Goal: Task Accomplishment & Management: Complete application form

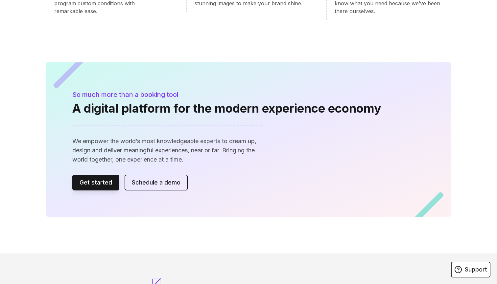
scroll to position [805, 0]
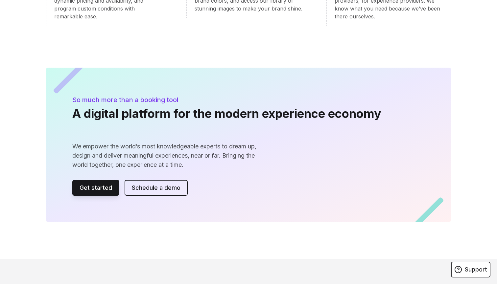
click at [101, 180] on link "Get started" at bounding box center [95, 188] width 47 height 16
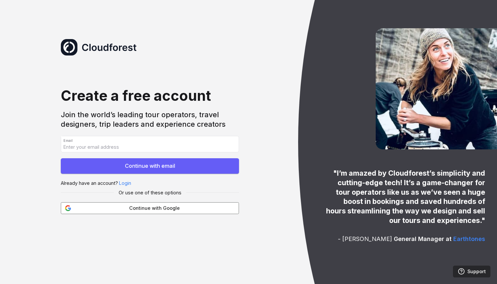
click at [147, 208] on span "Continue with Google" at bounding box center [155, 208] width 160 height 7
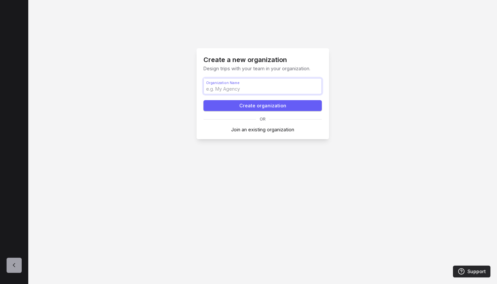
click at [277, 90] on input "Organization Name Organization Name" at bounding box center [263, 87] width 118 height 16
type input "Trial"
click at [261, 106] on button "Create organization" at bounding box center [262, 105] width 118 height 11
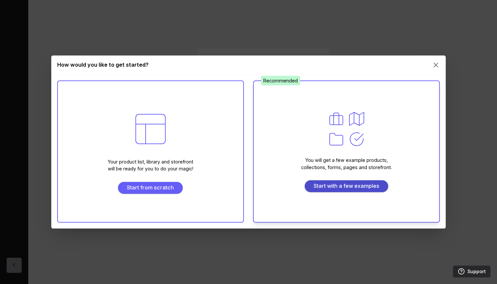
click at [330, 188] on span "Start with a few examples" at bounding box center [346, 186] width 75 height 8
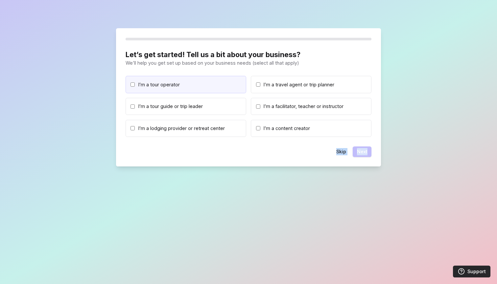
drag, startPoint x: 330, startPoint y: 188, endPoint x: 225, endPoint y: 83, distance: 148.1
click at [225, 83] on div "Let’s get started! Tell us a bit about your business? We’ll help you get set up…" at bounding box center [248, 142] width 497 height 284
click at [191, 80] on label "I’m a tour operator" at bounding box center [186, 84] width 121 height 17
click at [135, 83] on input "I’m a tour operator" at bounding box center [132, 85] width 4 height 4
checkbox input "true"
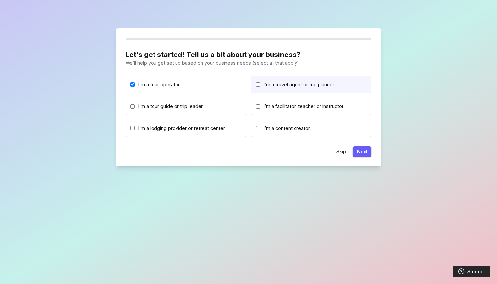
click at [256, 84] on input "I’m a travel agent or trip planner" at bounding box center [258, 85] width 4 height 4
checkbox input "true"
click at [370, 150] on button "Next" at bounding box center [362, 152] width 19 height 11
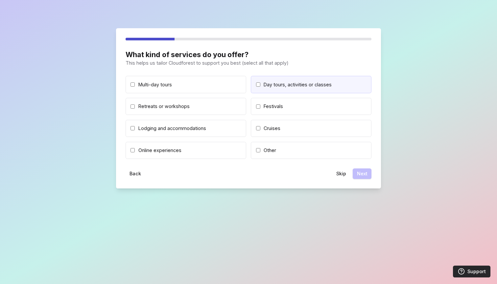
click at [257, 83] on input "Day tours, activities or classes" at bounding box center [258, 85] width 4 height 4
checkbox input "true"
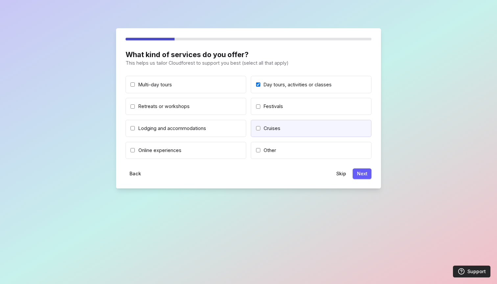
click at [264, 127] on span "Cruises" at bounding box center [272, 128] width 17 height 7
click at [260, 127] on input "Cruises" at bounding box center [258, 128] width 4 height 4
checkbox input "true"
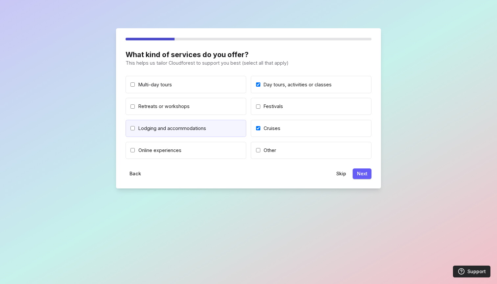
click at [167, 132] on label "Lodging and accommodations" at bounding box center [186, 128] width 121 height 17
click at [135, 130] on input "Lodging and accommodations" at bounding box center [132, 128] width 4 height 4
checkbox input "true"
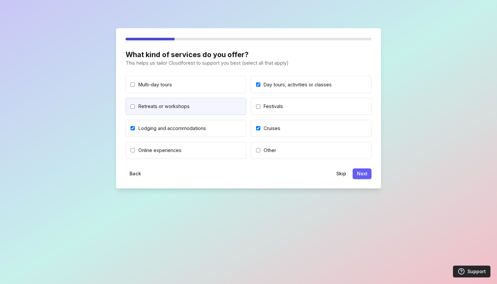
click at [163, 110] on label "Retreats or workshops" at bounding box center [186, 106] width 121 height 17
click at [135, 109] on input "Retreats or workshops" at bounding box center [132, 107] width 4 height 4
checkbox input "true"
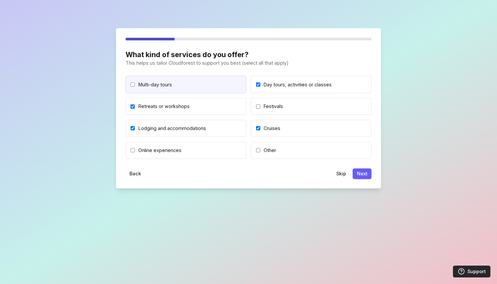
click at [163, 89] on label "Multi-day tours" at bounding box center [186, 84] width 121 height 17
click at [135, 87] on input "Multi-day tours" at bounding box center [132, 85] width 4 height 4
checkbox input "true"
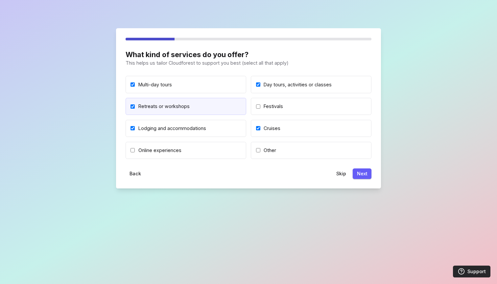
click at [166, 104] on span "Retreats or workshops" at bounding box center [163, 106] width 51 height 7
click at [135, 105] on input "Retreats or workshops" at bounding box center [132, 107] width 4 height 4
checkbox input "false"
click at [361, 174] on button "Next" at bounding box center [362, 174] width 19 height 11
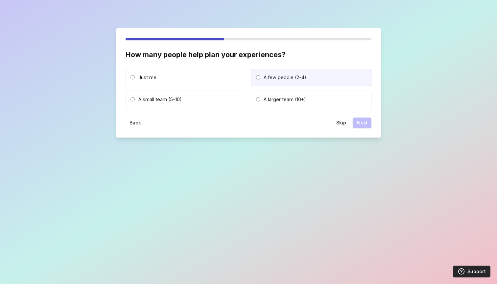
click at [283, 80] on span "A few people (2-4)" at bounding box center [285, 77] width 43 height 7
click at [260, 80] on input "A few people (2-4)" at bounding box center [258, 77] width 4 height 4
radio input "true"
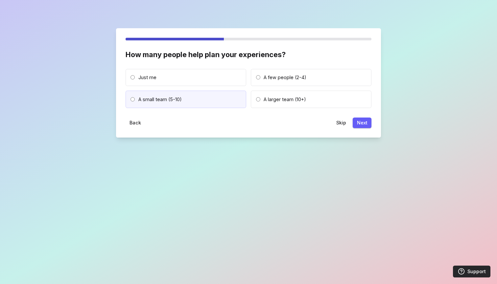
click at [220, 94] on label "A small team (5-10)" at bounding box center [186, 99] width 121 height 17
click at [135, 97] on input "A small team (5-10)" at bounding box center [132, 99] width 4 height 4
radio input "true"
radio input "false"
click at [364, 122] on button "Next" at bounding box center [362, 123] width 19 height 11
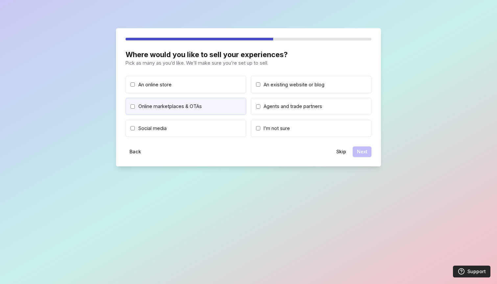
click at [224, 103] on label "Online marketplaces & OTAs" at bounding box center [186, 106] width 121 height 17
click at [135, 105] on input "Online marketplaces & OTAs" at bounding box center [132, 107] width 4 height 4
checkbox input "true"
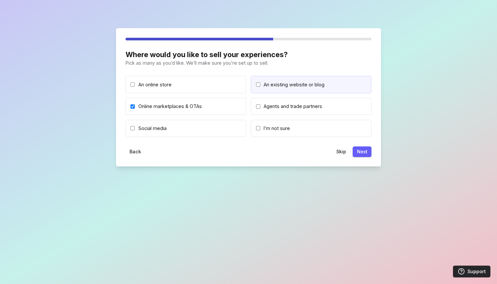
click at [296, 89] on label "An existing website or blog" at bounding box center [311, 84] width 121 height 17
click at [260, 87] on input "An existing website or blog" at bounding box center [258, 85] width 4 height 4
checkbox input "true"
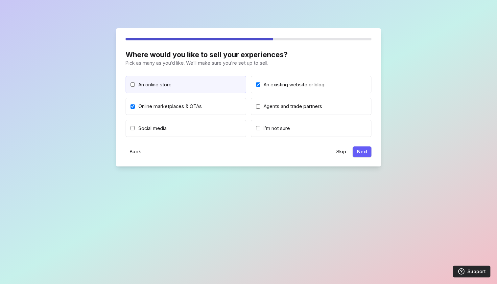
click at [200, 88] on label "An online store" at bounding box center [186, 84] width 121 height 17
click at [135, 87] on input "An online store" at bounding box center [132, 85] width 4 height 4
checkbox input "true"
click at [358, 151] on button "Next" at bounding box center [362, 152] width 19 height 11
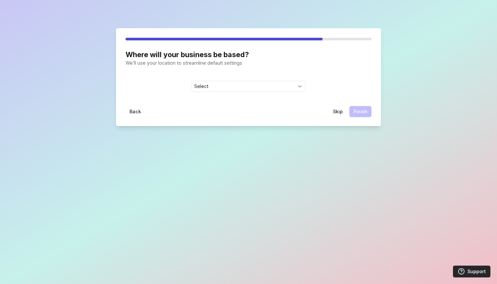
click at [259, 84] on span "Select" at bounding box center [244, 86] width 100 height 5
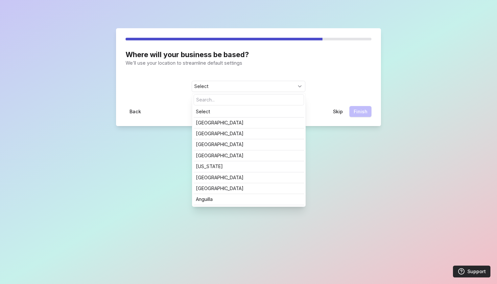
click at [254, 95] on input at bounding box center [249, 100] width 110 height 10
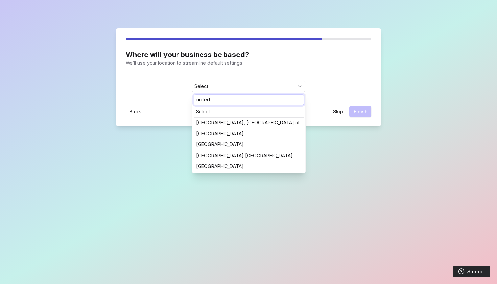
type input "united"
click at [240, 132] on link "United Arab Emirates" at bounding box center [249, 133] width 106 height 5
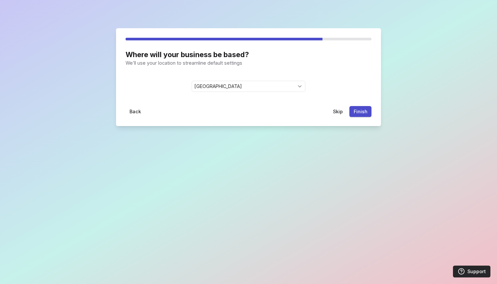
click at [363, 113] on button "Finish" at bounding box center [360, 111] width 22 height 11
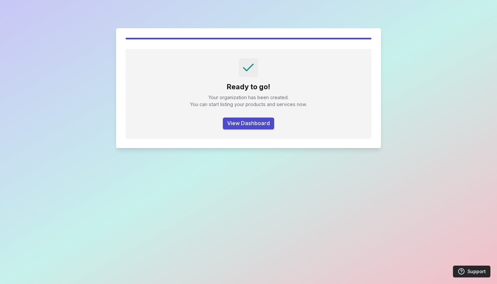
click at [244, 121] on button "View Dashboard" at bounding box center [248, 124] width 51 height 12
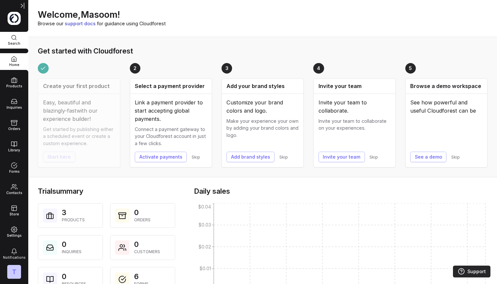
click at [18, 40] on span at bounding box center [14, 38] width 28 height 7
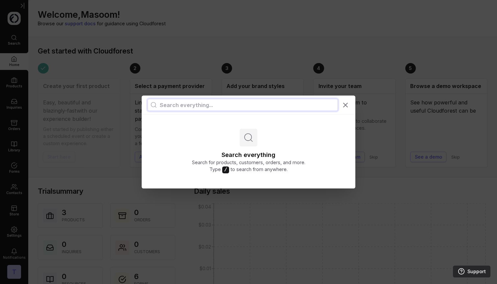
click at [249, 201] on div "Search everything Search for products, customers, orders, and more. Type / to s…" at bounding box center [248, 142] width 497 height 140
click at [346, 110] on div at bounding box center [249, 105] width 214 height 19
click at [346, 107] on icon at bounding box center [346, 105] width 8 height 8
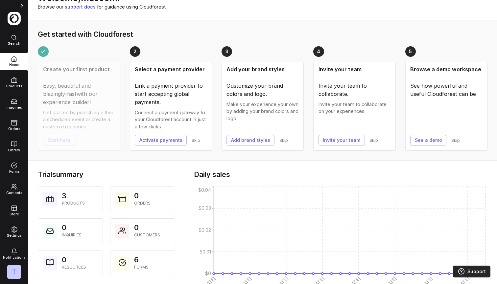
scroll to position [26, 0]
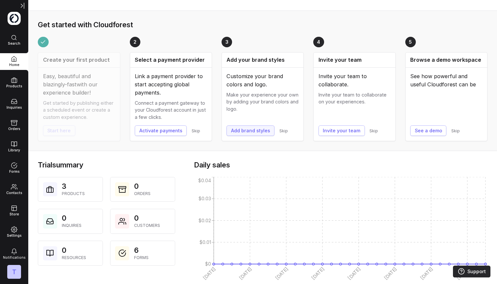
click at [251, 131] on button "Add brand styles" at bounding box center [250, 131] width 48 height 11
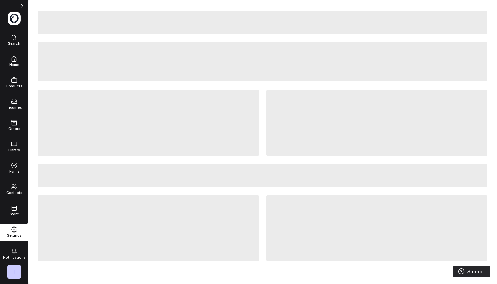
select select "1"
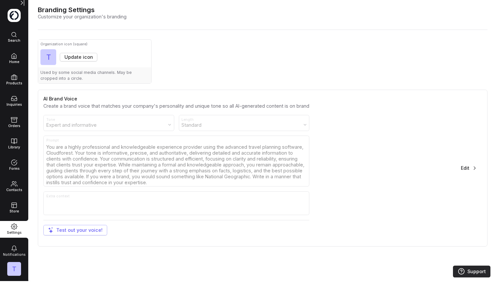
scroll to position [3, 0]
click at [18, 205] on span at bounding box center [14, 205] width 28 height 7
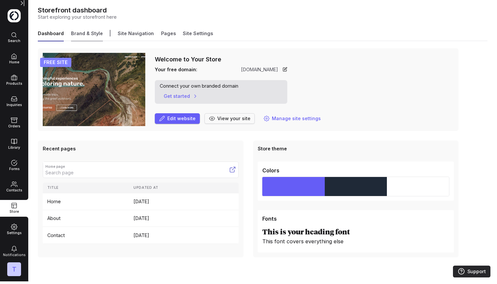
click at [94, 37] on link "Brand & Style" at bounding box center [87, 35] width 32 height 11
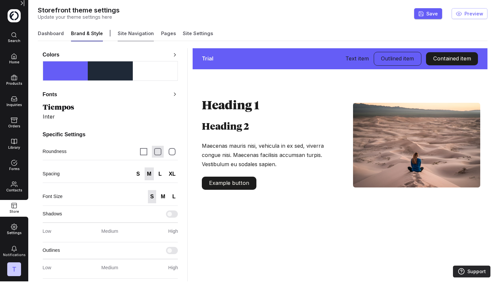
click at [137, 35] on link "Site Navigation" at bounding box center [136, 35] width 36 height 11
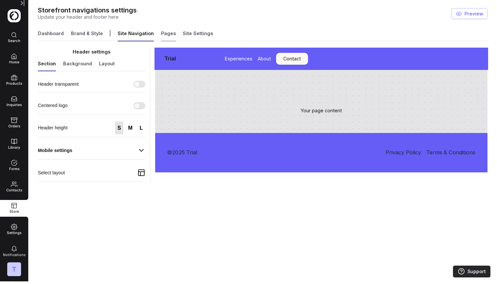
click at [171, 35] on link "Pages" at bounding box center [168, 35] width 15 height 11
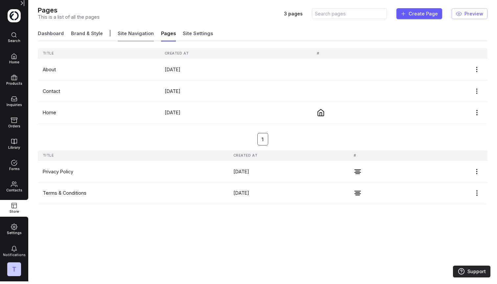
click at [118, 34] on link "Site Navigation" at bounding box center [136, 35] width 36 height 11
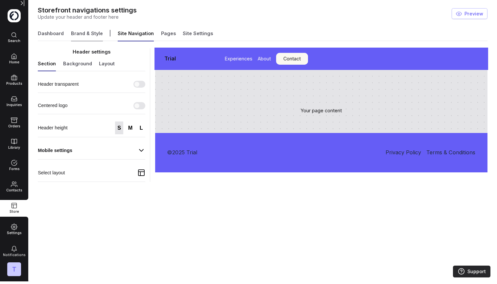
click at [76, 36] on link "Brand & Style" at bounding box center [87, 35] width 32 height 11
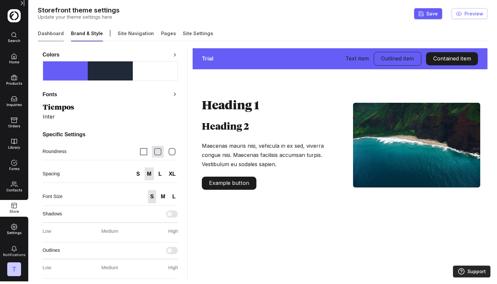
click at [57, 35] on link "Dashboard" at bounding box center [51, 35] width 26 height 11
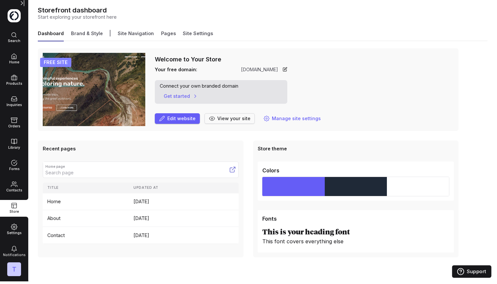
click at [469, 271] on span "Support" at bounding box center [476, 272] width 19 height 8
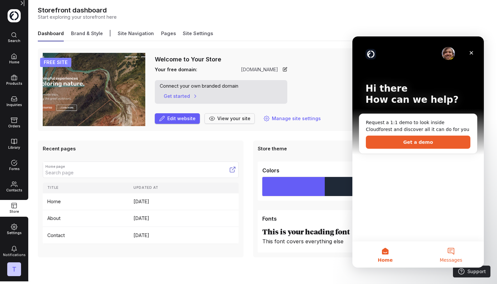
click at [455, 247] on button "Messages" at bounding box center [451, 255] width 66 height 26
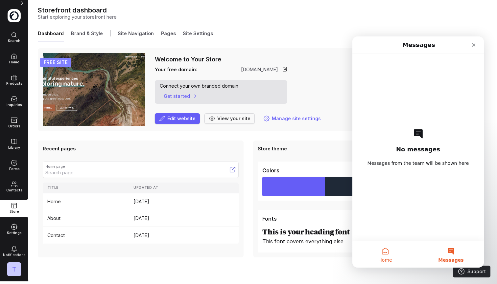
click at [380, 254] on button "Home" at bounding box center [385, 255] width 66 height 26
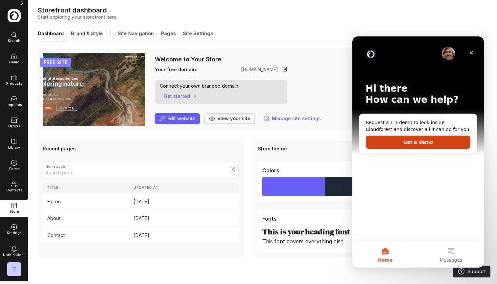
click at [410, 140] on button "Get a demo" at bounding box center [418, 142] width 105 height 13
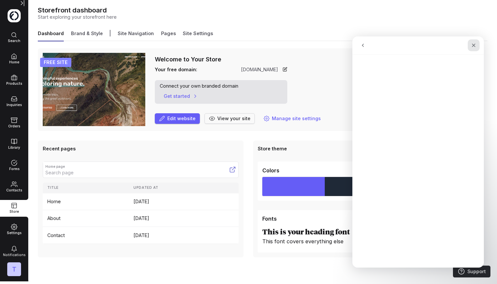
click at [476, 43] on div "Close" at bounding box center [474, 45] width 12 height 12
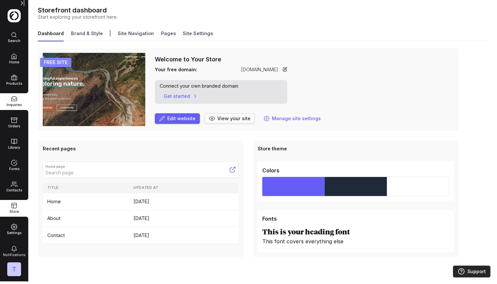
click at [15, 106] on span "Inquiries" at bounding box center [14, 105] width 28 height 5
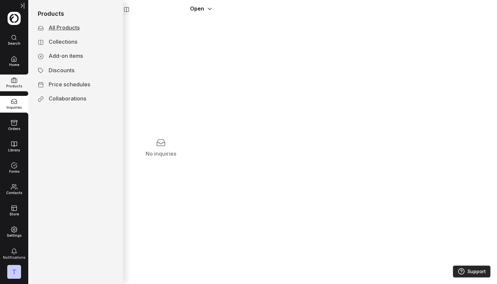
click at [15, 83] on icon at bounding box center [14, 80] width 7 height 7
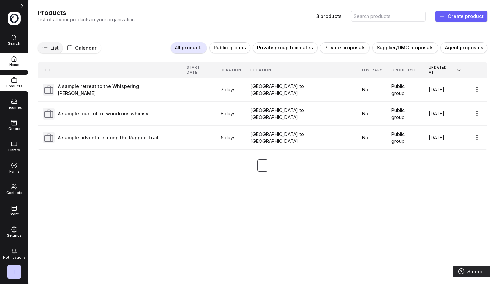
click at [17, 66] on span "Home" at bounding box center [14, 65] width 28 height 5
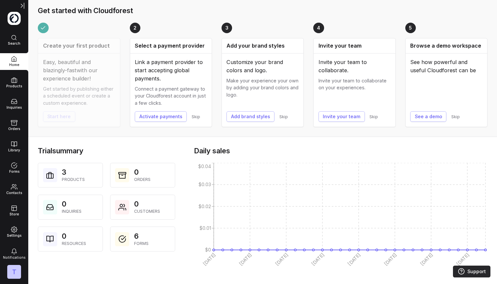
scroll to position [40, 0]
click at [422, 113] on button "See a demo" at bounding box center [428, 117] width 36 height 11
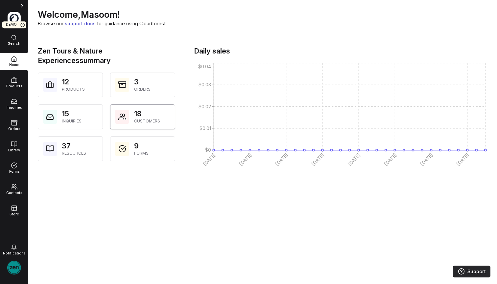
click at [134, 111] on span "18" at bounding box center [138, 113] width 8 height 9
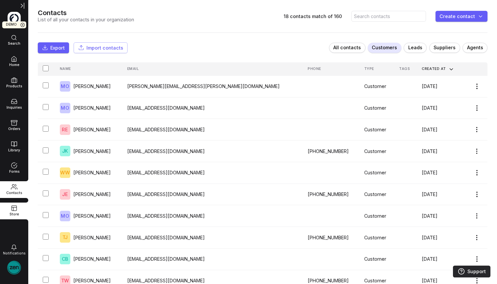
click at [18, 208] on span at bounding box center [14, 208] width 28 height 7
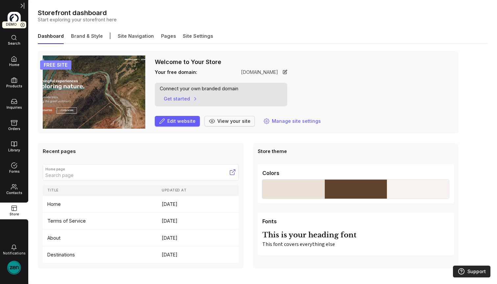
click at [216, 121] on div "View your site" at bounding box center [229, 121] width 41 height 7
